Goal: Transaction & Acquisition: Purchase product/service

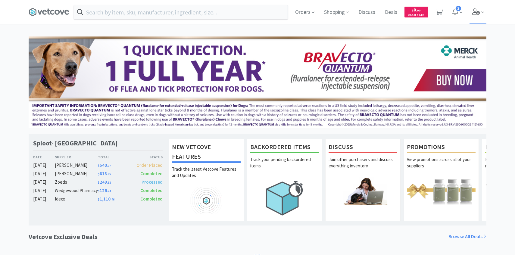
click at [481, 17] on span at bounding box center [478, 12] width 17 height 24
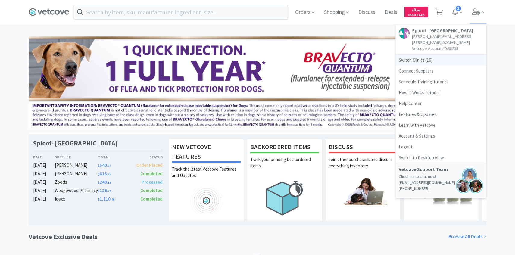
click at [441, 55] on span "Switch Clinics ( 16 )" at bounding box center [441, 60] width 90 height 11
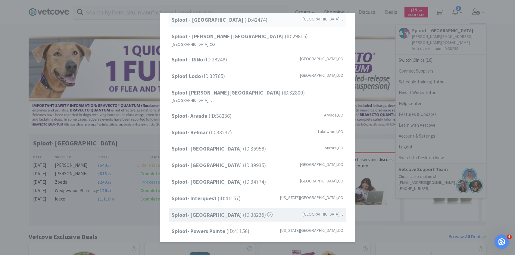
scroll to position [77, 0]
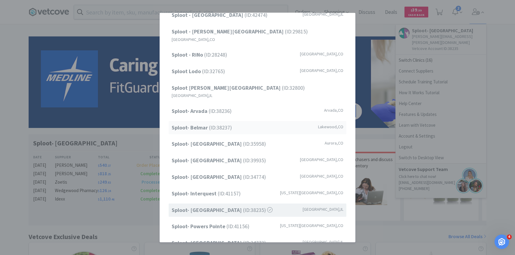
click at [221, 123] on span "Sploot- Belmar (ID: 38237 )" at bounding box center [202, 127] width 60 height 9
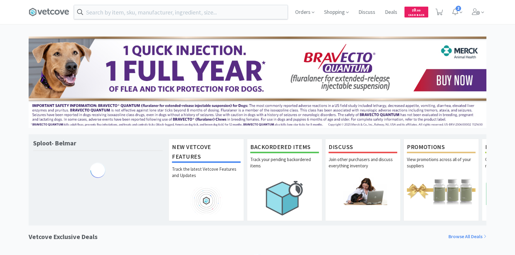
click at [147, 11] on input "text" at bounding box center [181, 12] width 214 height 14
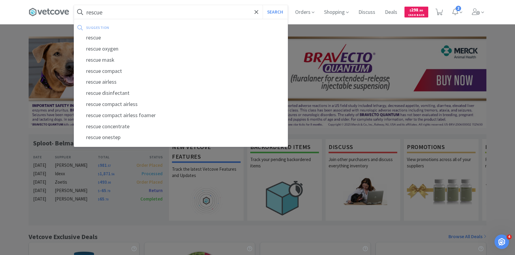
type input "rescue"
click at [263, 5] on button "Search" at bounding box center [275, 12] width 25 height 14
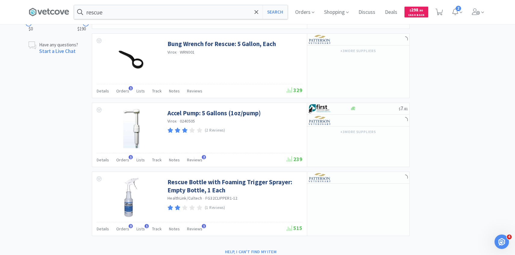
scroll to position [357, 0]
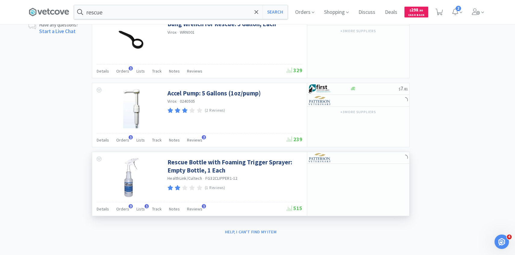
click at [137, 182] on img at bounding box center [131, 177] width 39 height 39
